Goal: Task Accomplishment & Management: Complete application form

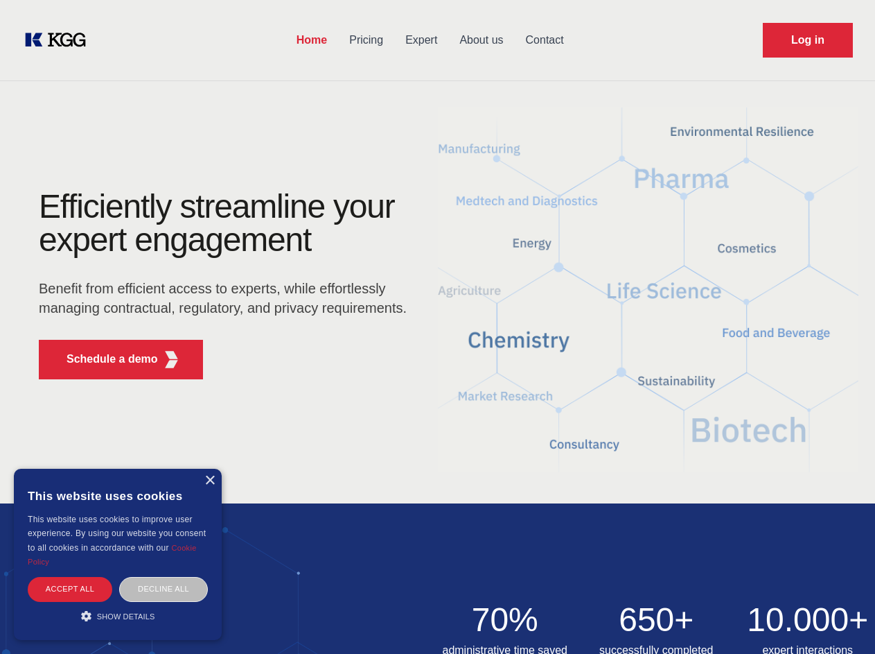
click at [437, 326] on div "Efficiently streamline your expert engagement Benefit from efficient access to …" at bounding box center [227, 290] width 421 height 200
click at [104, 359] on p "Schedule a demo" at bounding box center [112, 359] width 91 height 17
click at [209, 480] on div "×" at bounding box center [209, 480] width 10 height 10
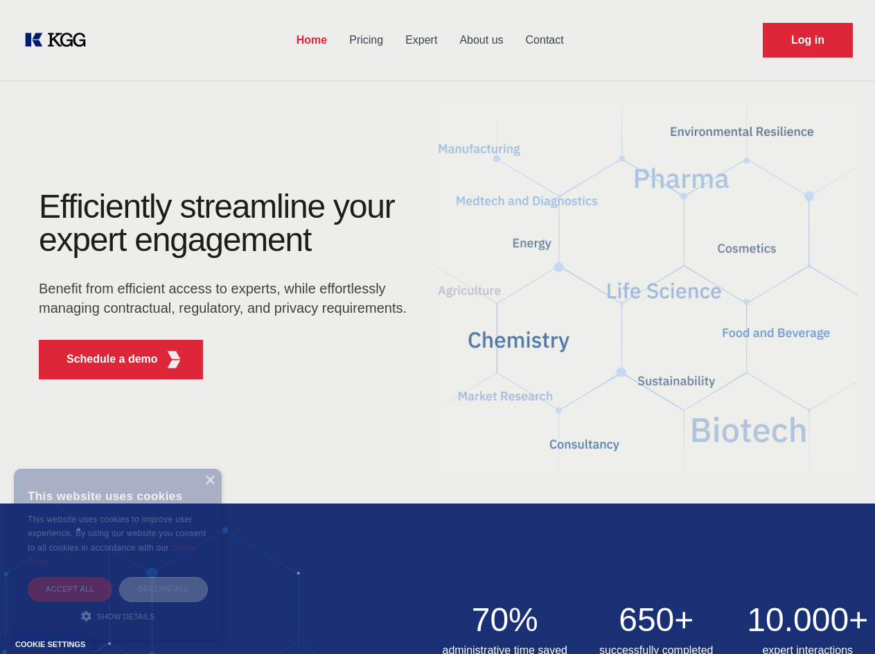
click at [70, 588] on div "Accept all" at bounding box center [70, 589] width 85 height 24
click at [164, 588] on div "Decline all" at bounding box center [163, 589] width 89 height 24
